Goal: Information Seeking & Learning: Learn about a topic

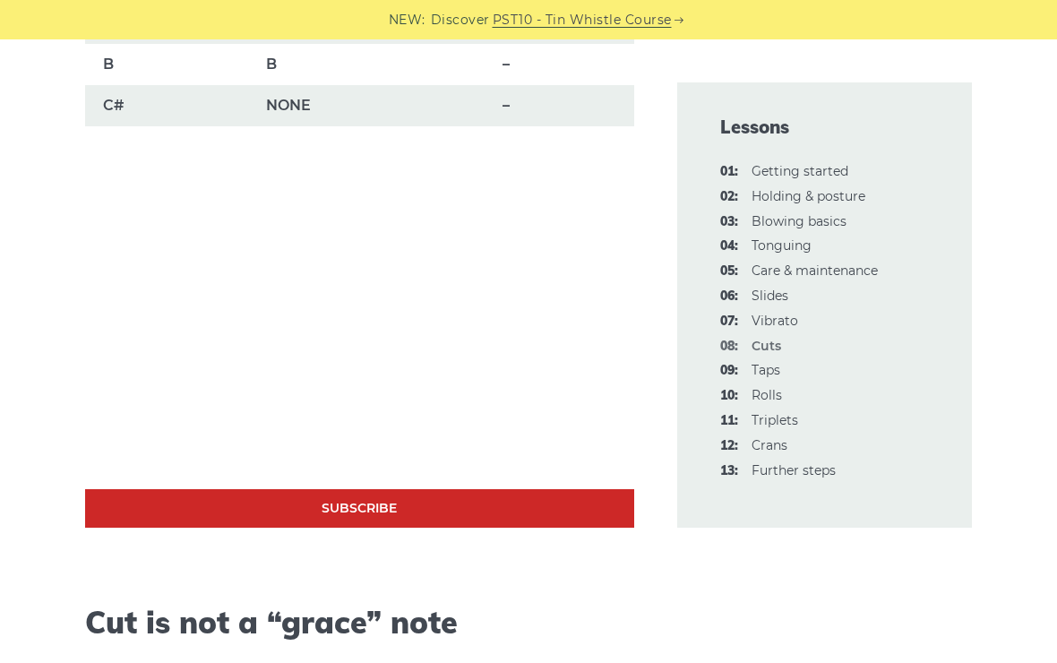
scroll to position [1631, 0]
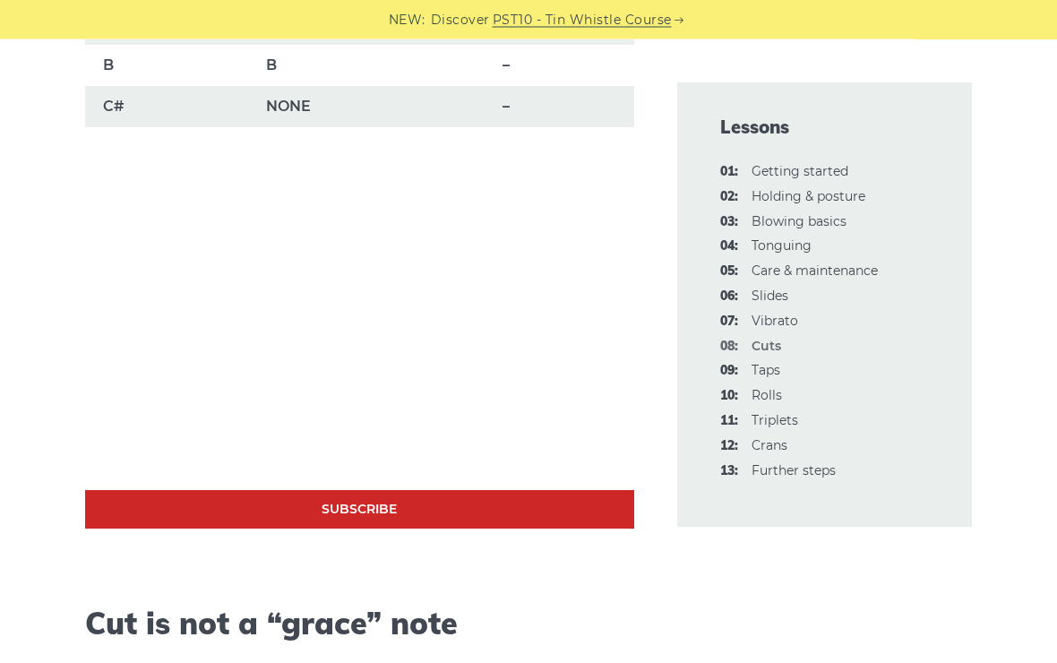
click at [769, 390] on link "10: Rolls" at bounding box center [766, 395] width 30 height 16
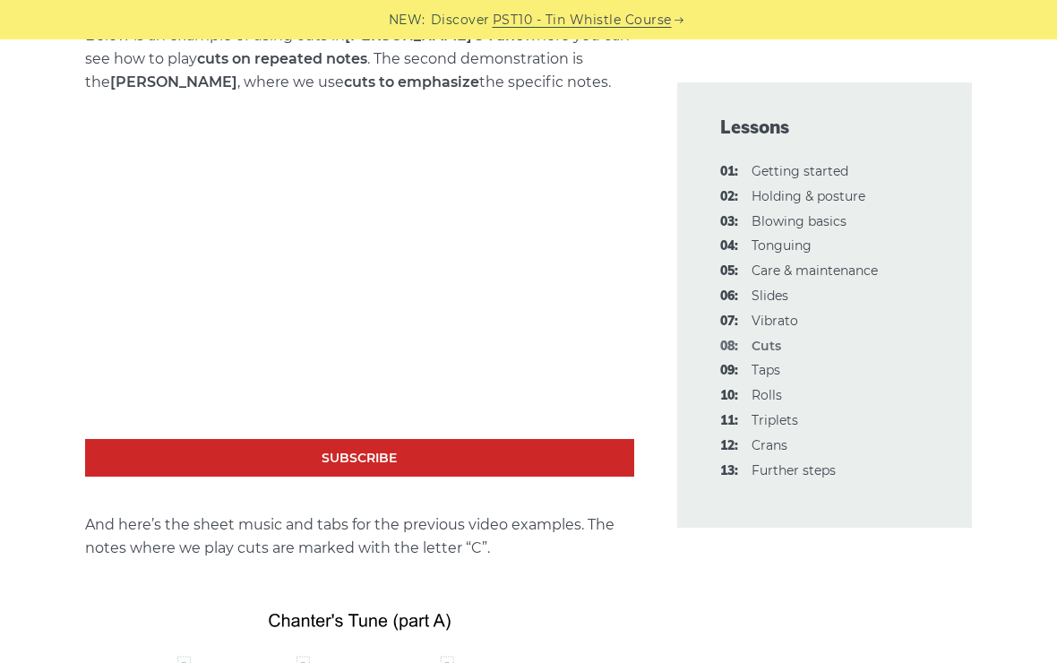
scroll to position [2985, 0]
click at [106, 440] on link "Subscribe" at bounding box center [359, 459] width 548 height 39
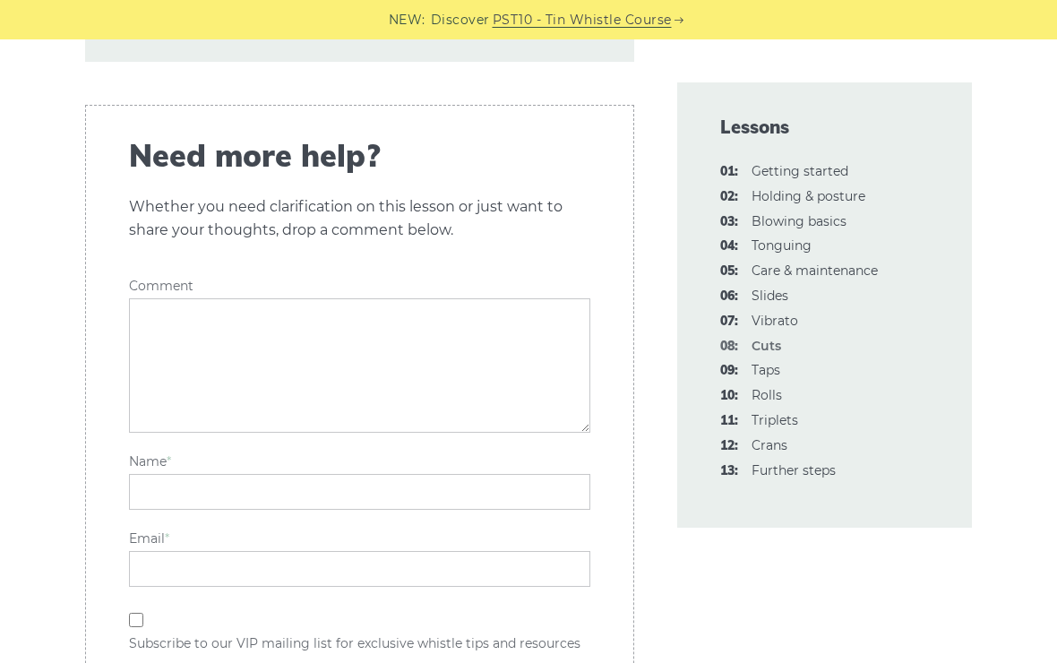
scroll to position [5820, 0]
click at [769, 437] on link "12: Crans" at bounding box center [769, 445] width 36 height 16
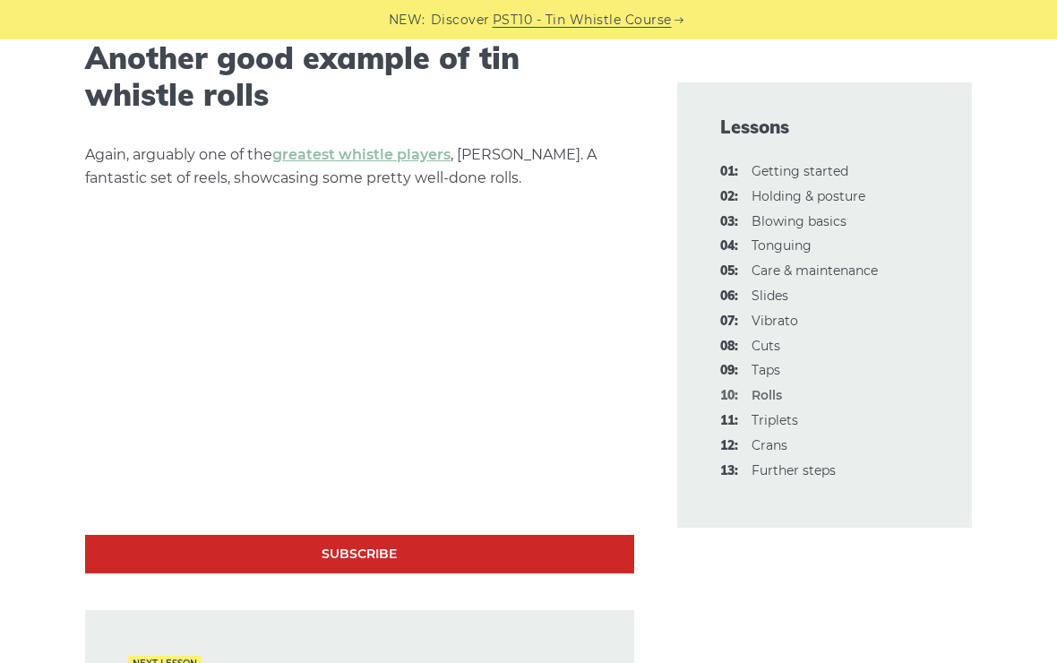
scroll to position [4804, 0]
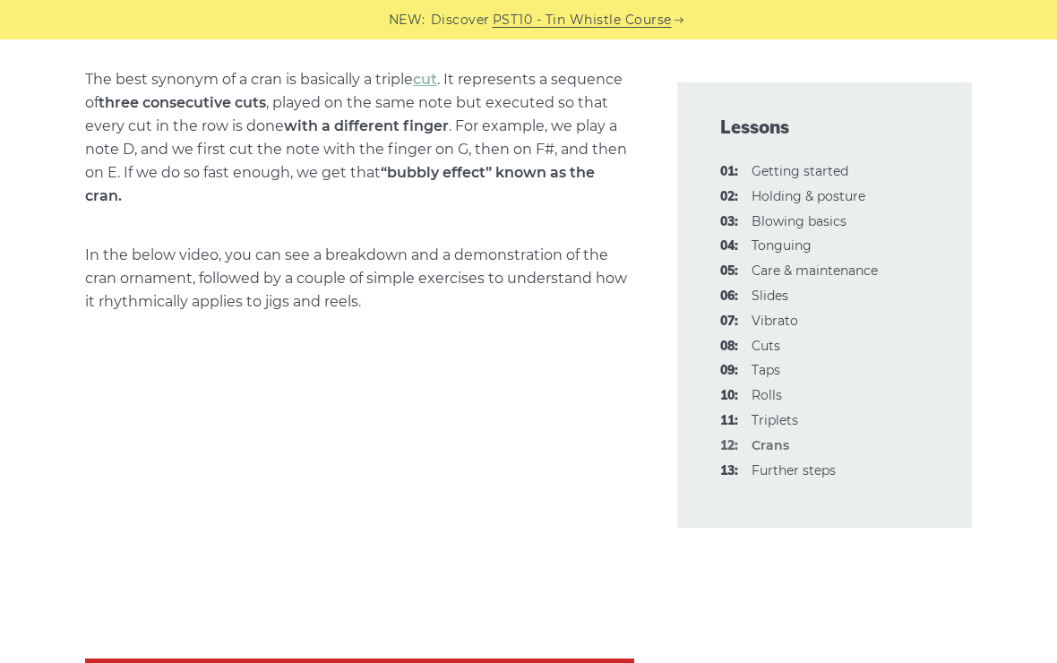
scroll to position [733, 0]
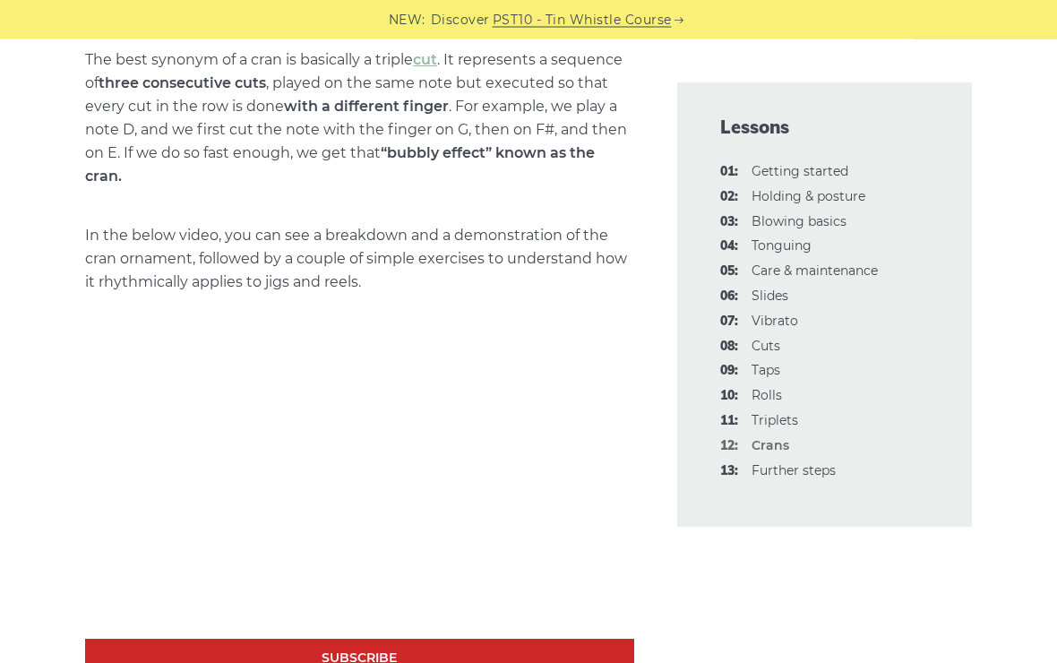
click at [785, 242] on link "04: Tonguing" at bounding box center [781, 245] width 60 height 16
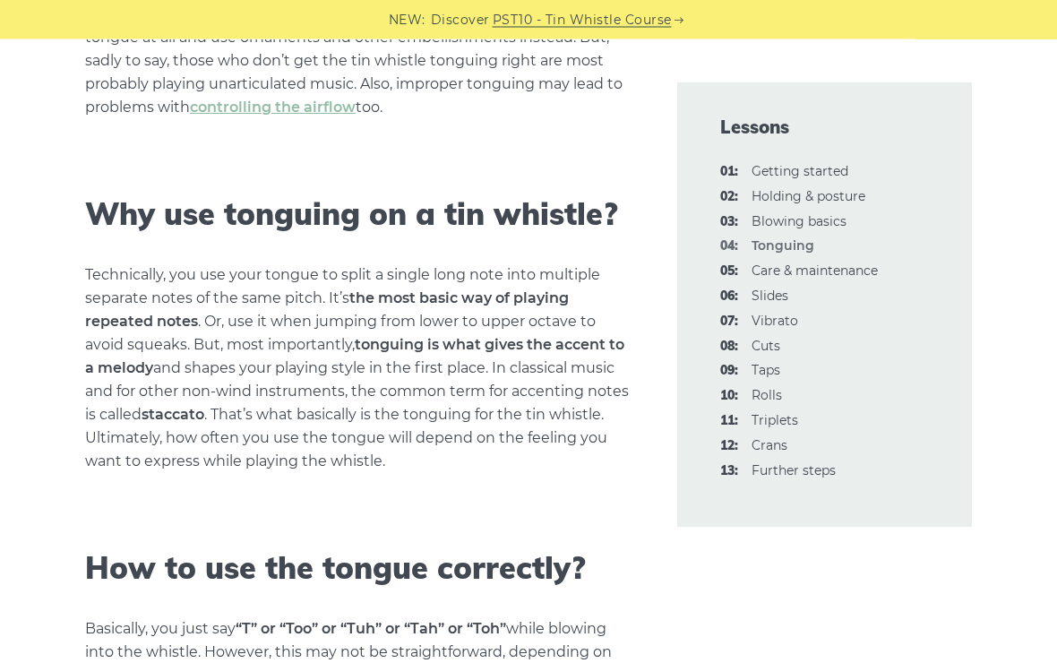
scroll to position [527, 0]
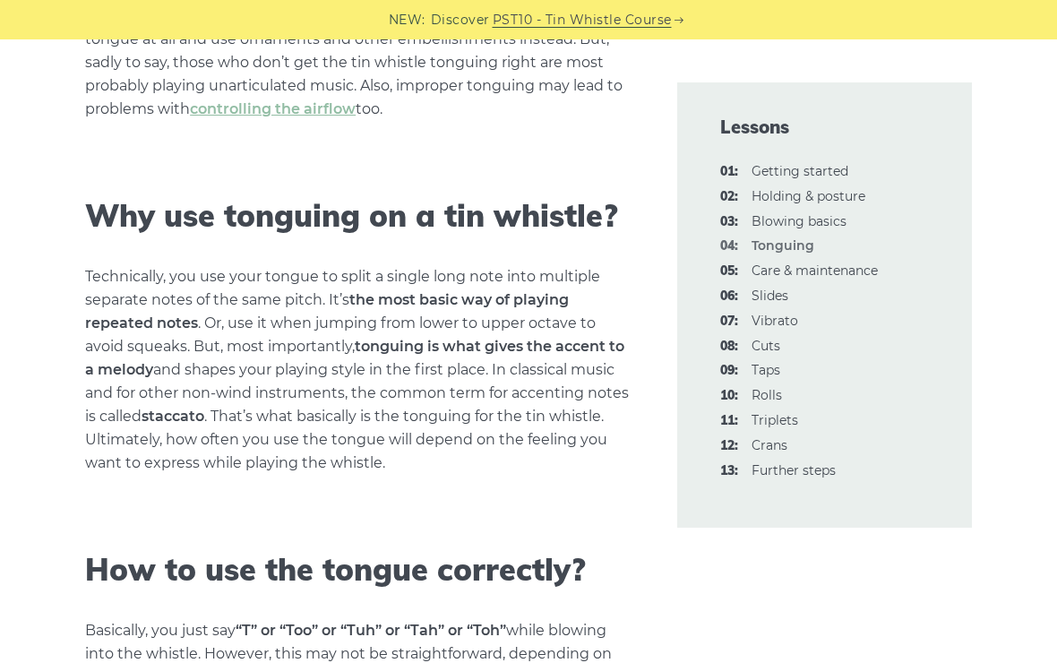
click at [839, 221] on link "03: Blowing basics" at bounding box center [798, 221] width 95 height 16
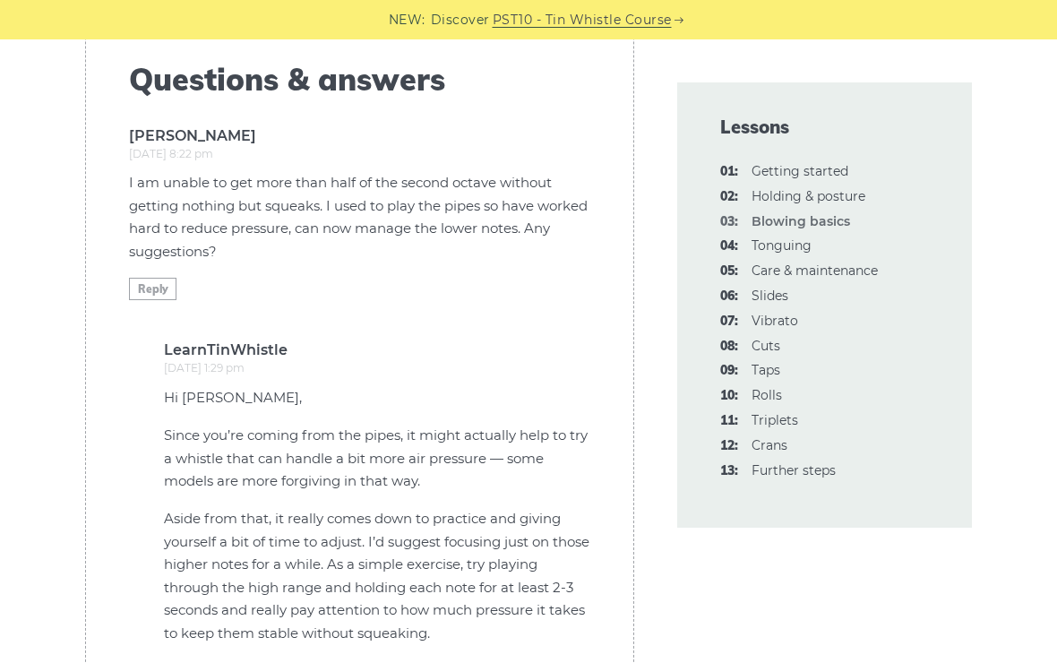
scroll to position [4789, 0]
click at [867, 269] on link "05: Care & maintenance" at bounding box center [814, 270] width 126 height 16
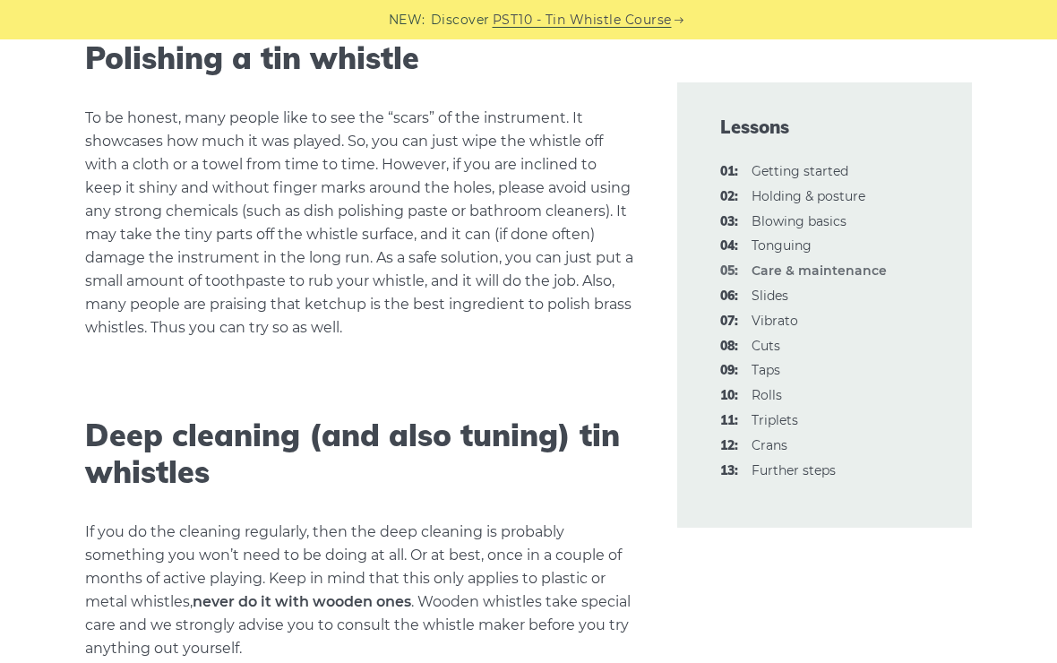
scroll to position [1934, 0]
